Goal: Find contact information: Find contact information

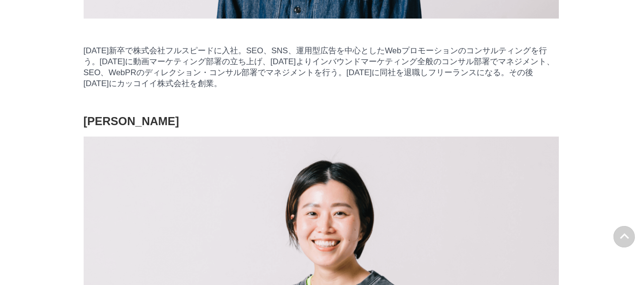
scroll to position [1378, 0]
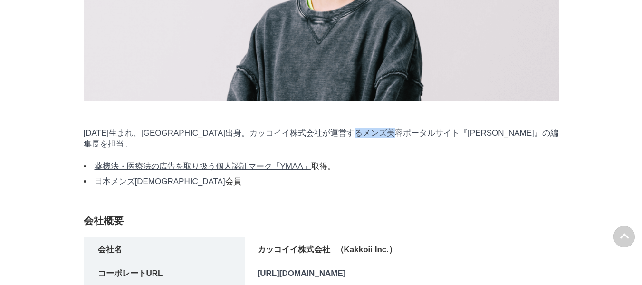
drag, startPoint x: 414, startPoint y: 181, endPoint x: 448, endPoint y: 184, distance: 33.9
click at [448, 149] on p "[DATE]生まれ、[GEOGRAPHIC_DATA]出身。カッコイイ株式会社が運営するメンズ美容ポータルサイト『[PERSON_NAME]』の編集長を担当。" at bounding box center [321, 138] width 475 height 22
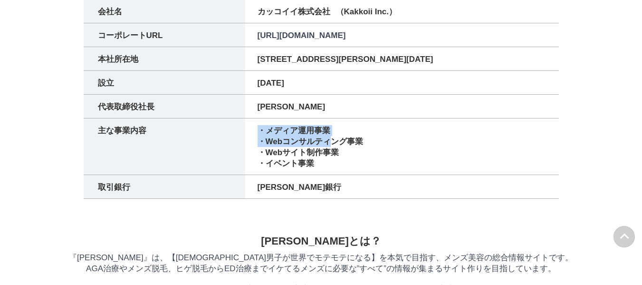
drag, startPoint x: 260, startPoint y: 186, endPoint x: 325, endPoint y: 199, distance: 66.3
click at [326, 169] on ul "・メディア運用事業 ・Webコンサルティング事業 ・Webサイト制作事業 ・イベント事業" at bounding box center [402, 147] width 289 height 44
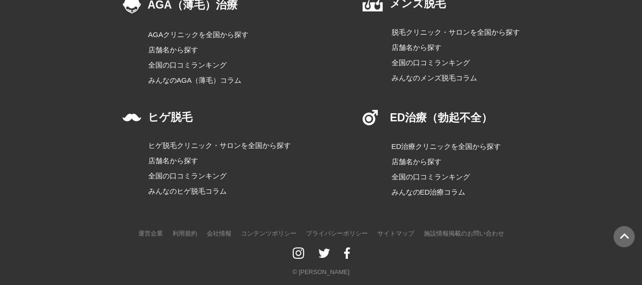
scroll to position [2137, 0]
click at [145, 229] on link "運営企業" at bounding box center [150, 233] width 25 height 12
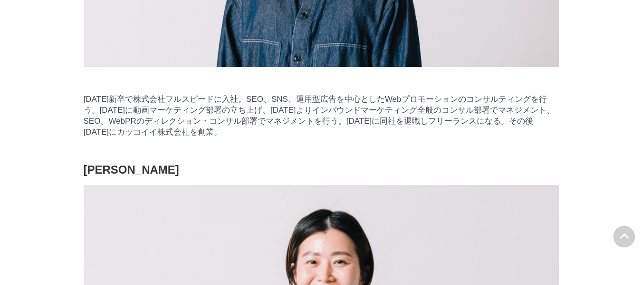
scroll to position [1187, 0]
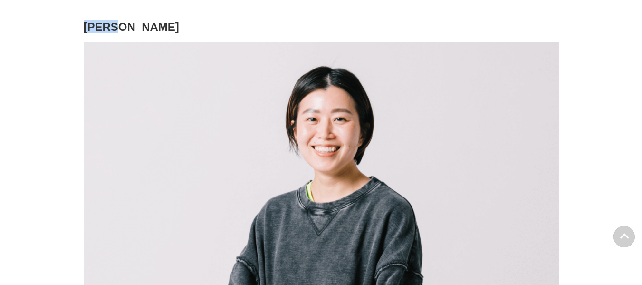
drag, startPoint x: 136, startPoint y: 80, endPoint x: 86, endPoint y: 80, distance: 50.4
click at [86, 33] on h3 "[PERSON_NAME]" at bounding box center [321, 26] width 475 height 11
click at [124, 33] on h3 "[PERSON_NAME]" at bounding box center [321, 26] width 475 height 11
click at [140, 33] on h3 "[PERSON_NAME]" at bounding box center [321, 26] width 475 height 11
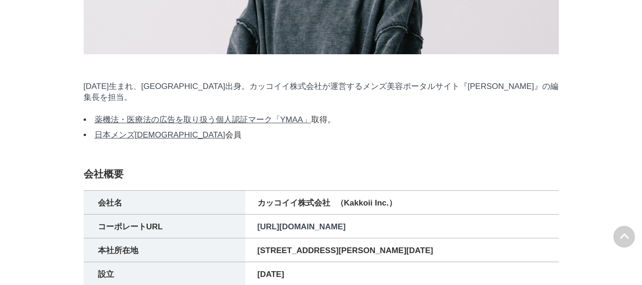
scroll to position [1472, 0]
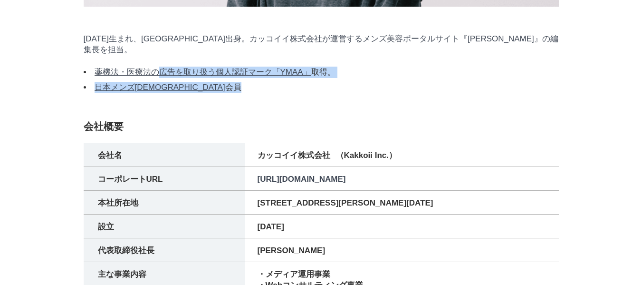
drag, startPoint x: 202, startPoint y: 129, endPoint x: 159, endPoint y: 116, distance: 45.1
click at [159, 93] on ul "薬機法・医療法の広告を取り扱う個人認証マーク「YMAA」 取得。 日本メンズヘルス医学会 会員" at bounding box center [321, 80] width 475 height 27
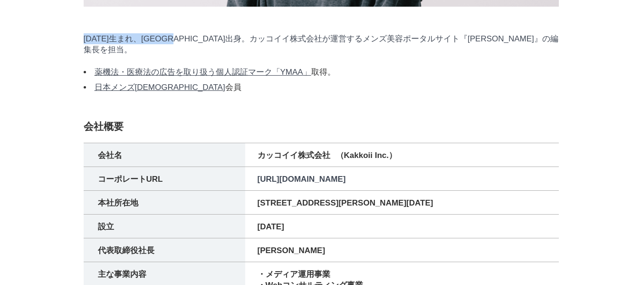
drag, startPoint x: 84, startPoint y: 88, endPoint x: 201, endPoint y: 92, distance: 116.9
click at [201, 55] on p "[DATE]生まれ、[GEOGRAPHIC_DATA]出身。カッコイイ株式会社が運営するメンズ美容ポータルサイト『[PERSON_NAME]』の編集長を担当。" at bounding box center [321, 44] width 475 height 22
